Goal: Find specific page/section: Find specific page/section

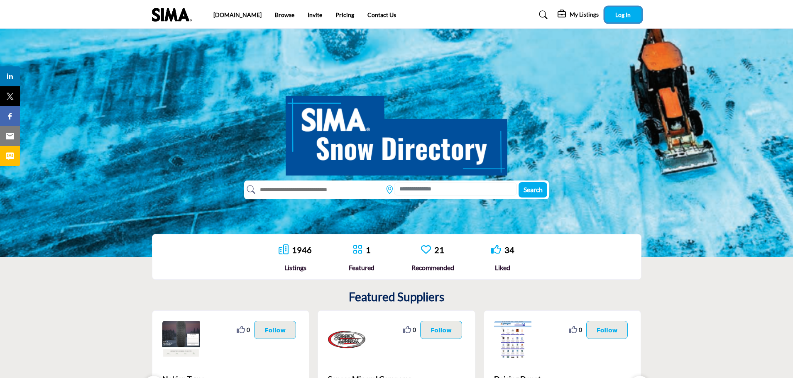
click at [615, 15] on span "Log In" at bounding box center [622, 14] width 15 height 7
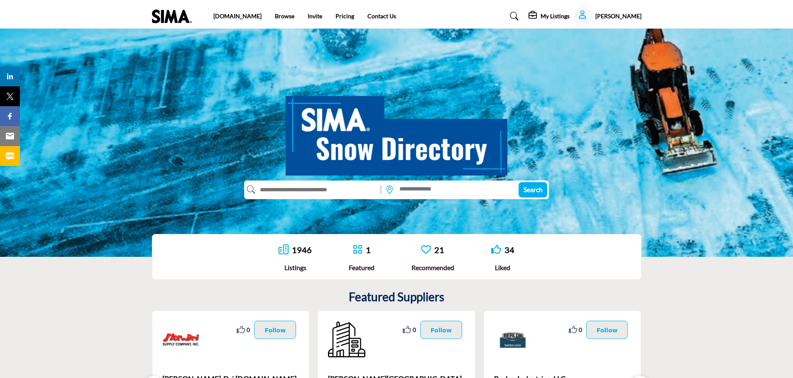
click at [293, 249] on link "1946" at bounding box center [302, 250] width 20 height 10
